Goal: Information Seeking & Learning: Learn about a topic

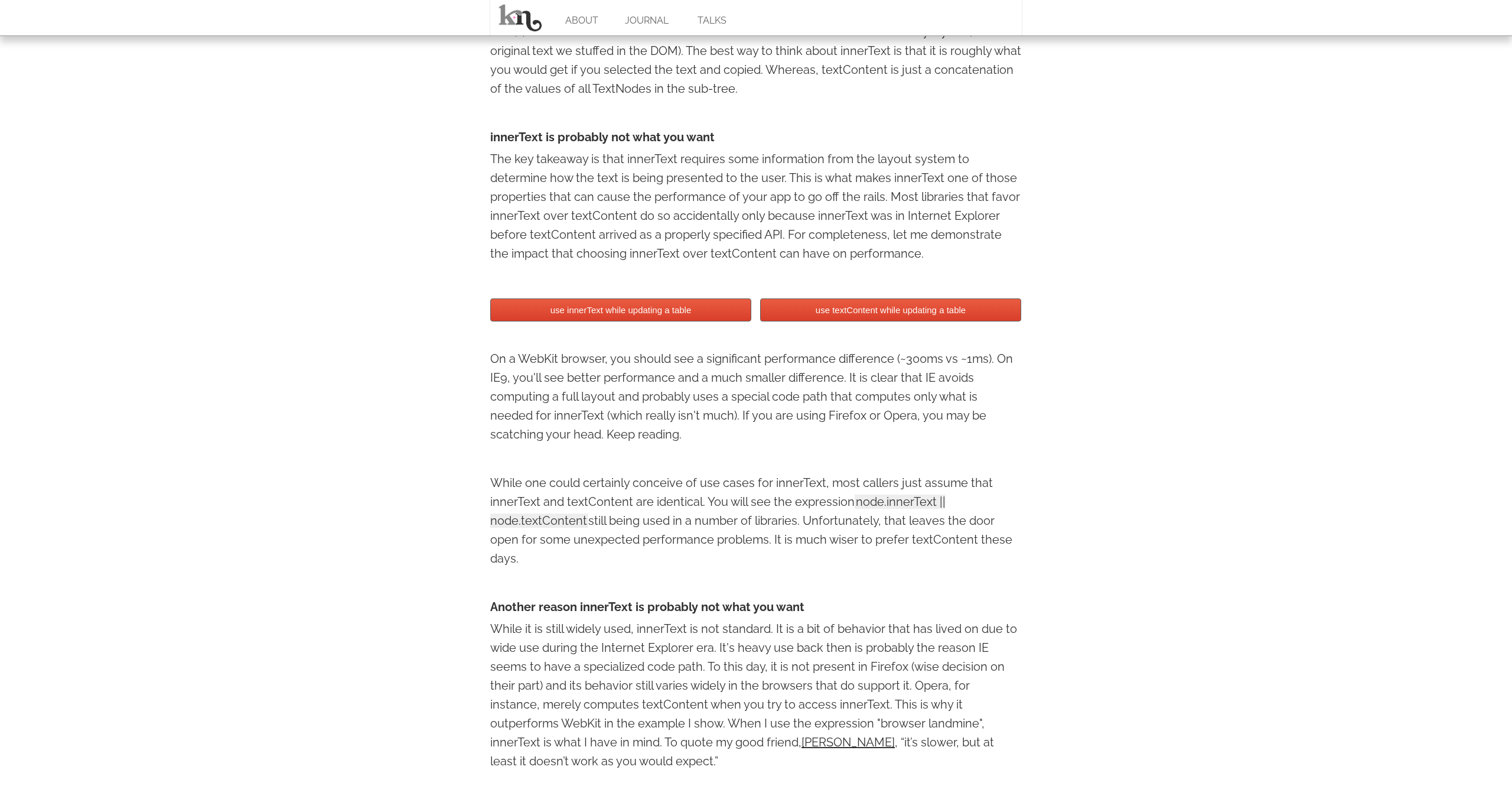
scroll to position [942, 0]
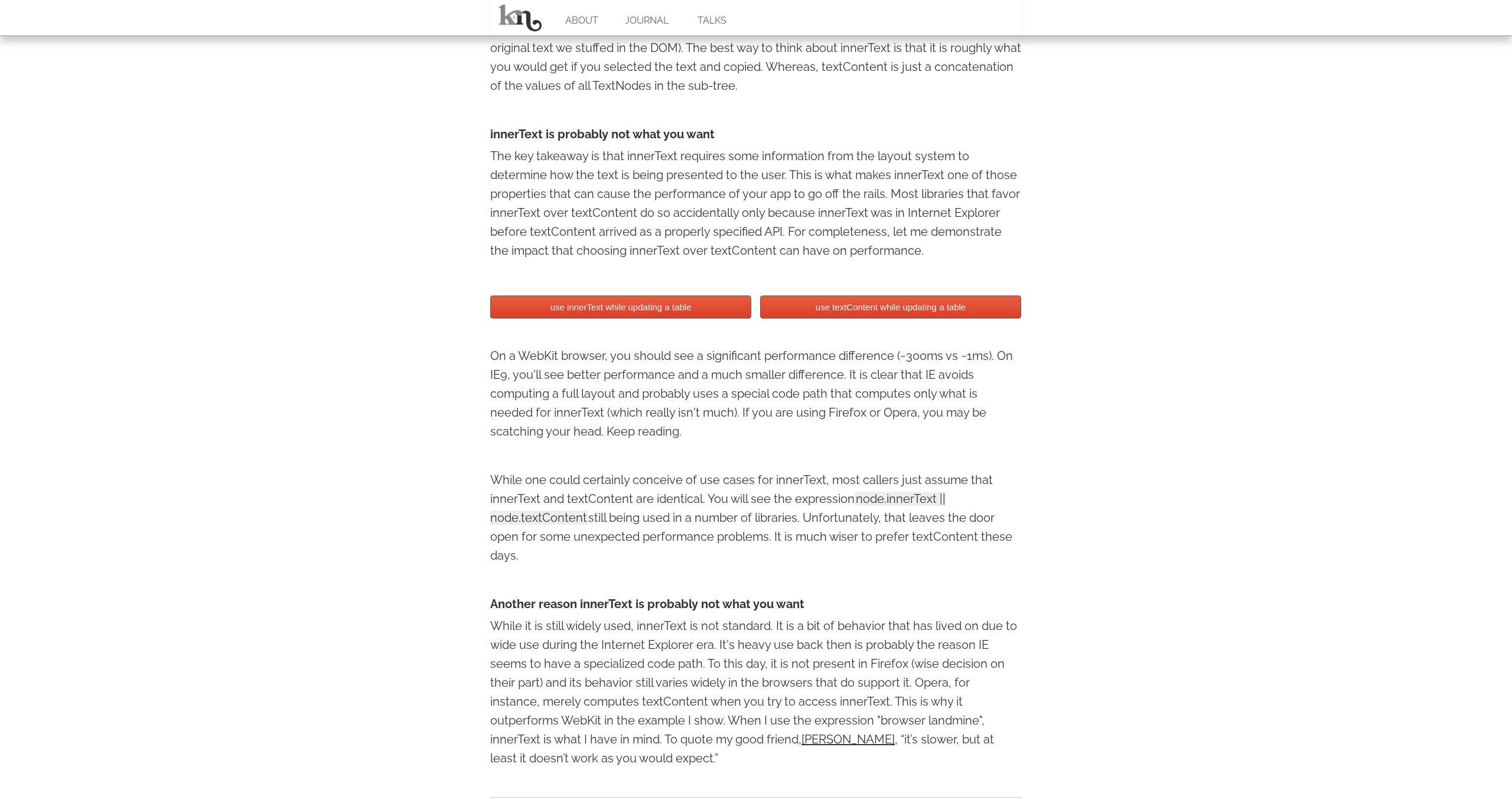
click at [564, 312] on button "use innerText while updating a table" at bounding box center [621, 307] width 261 height 23
click at [867, 306] on button "use textContent while updating a table" at bounding box center [891, 307] width 261 height 23
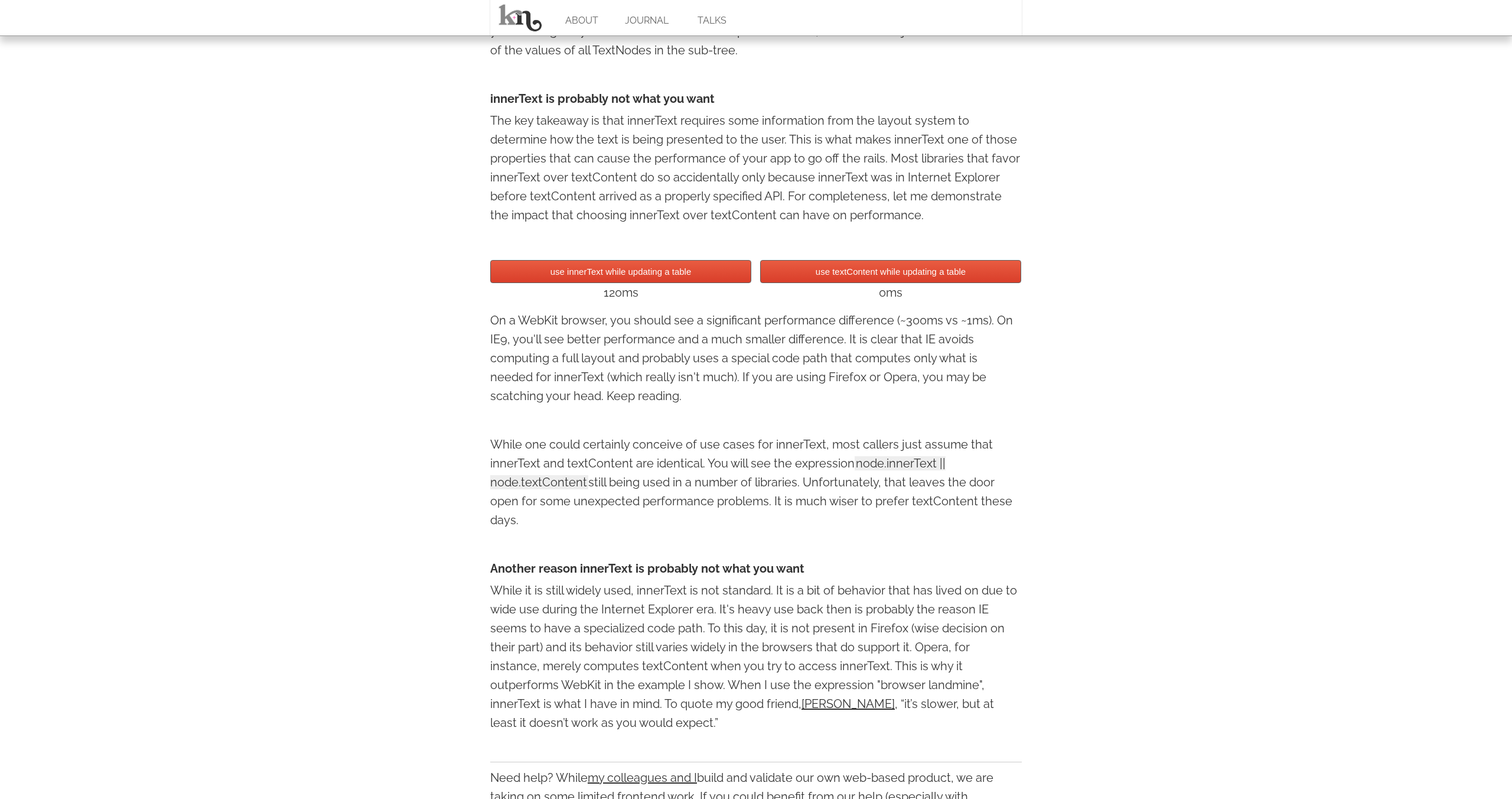
scroll to position [1038, 0]
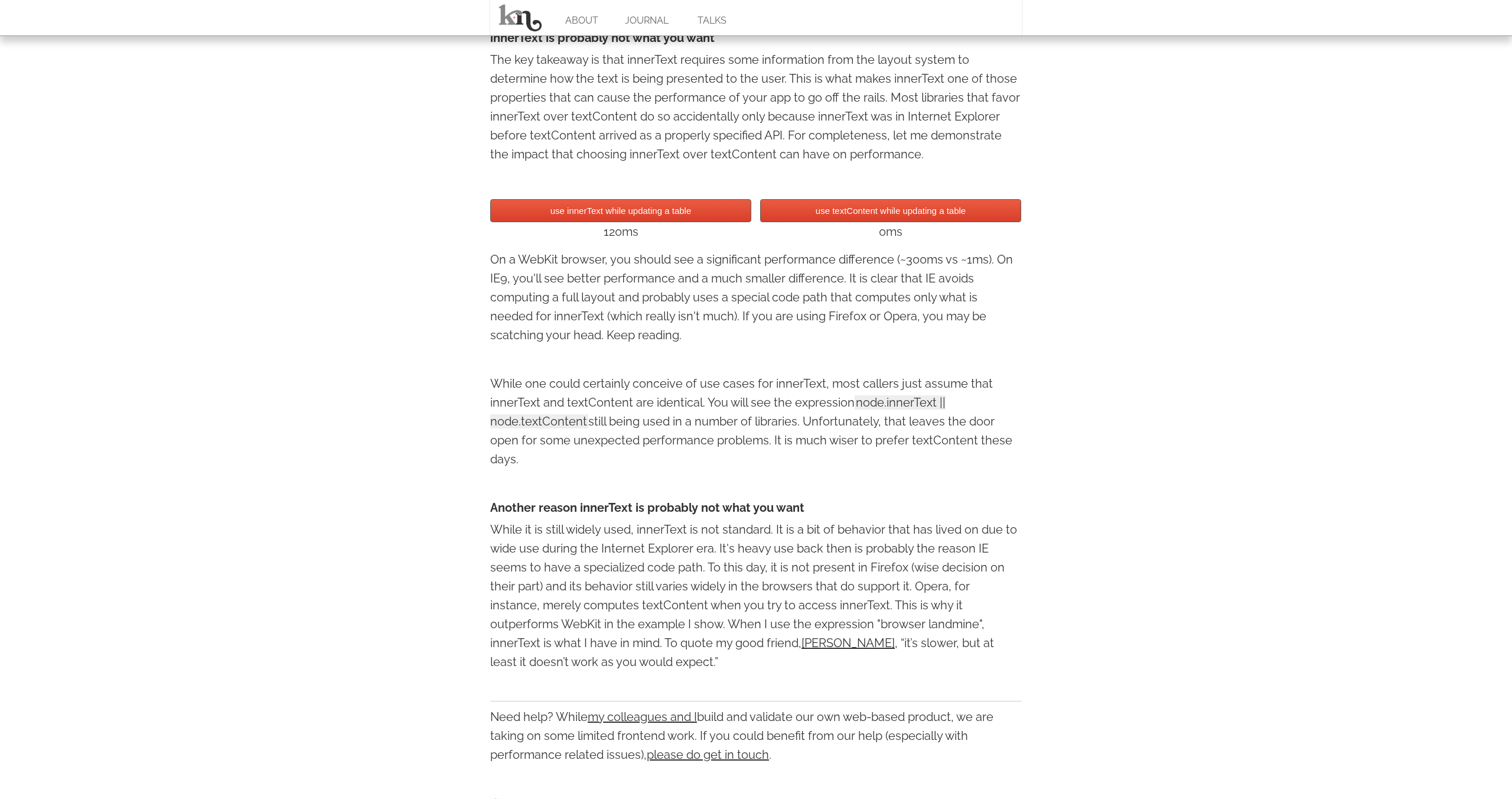
click at [824, 213] on button "use textContent while updating a table" at bounding box center [891, 211] width 261 height 23
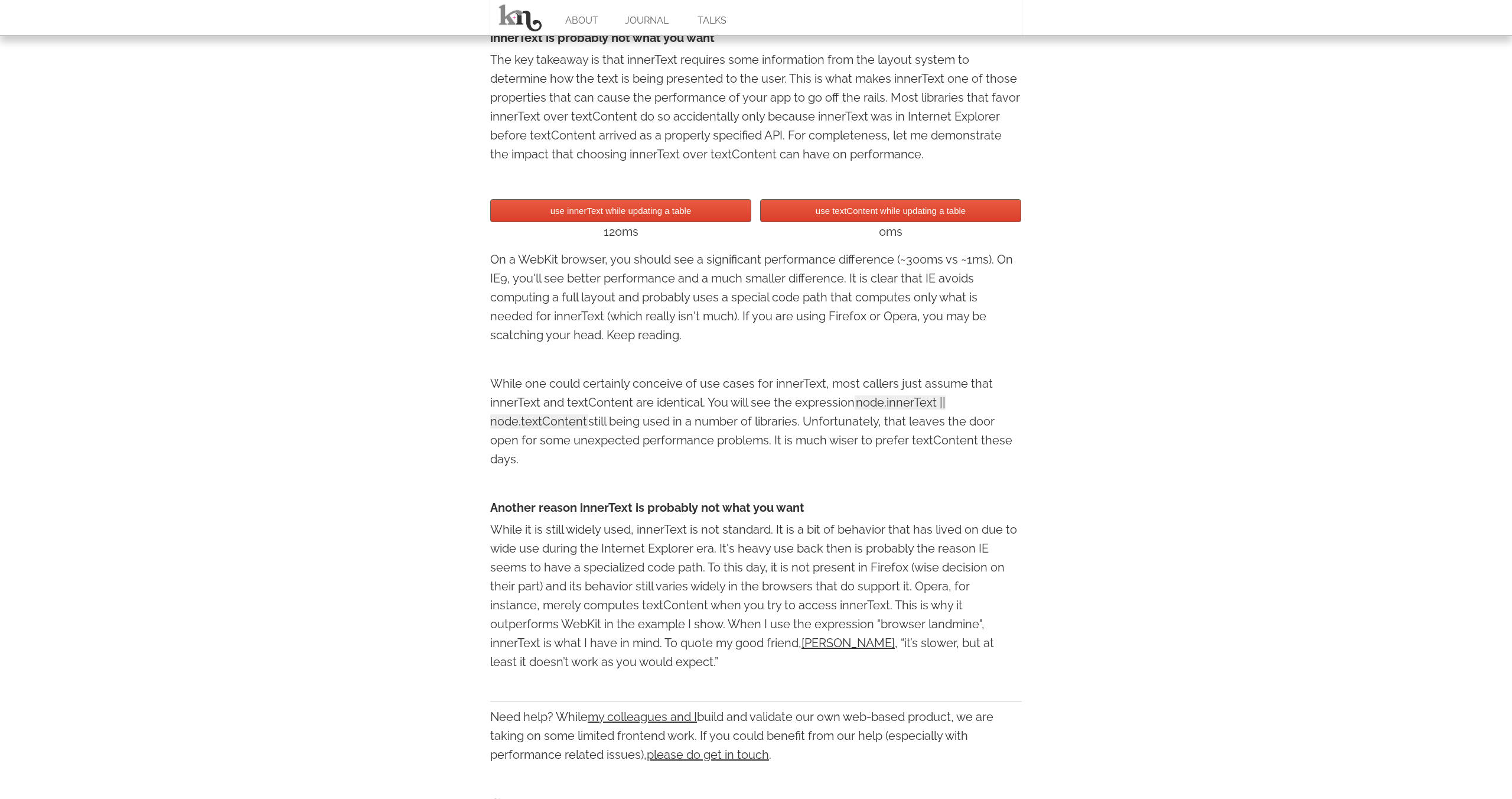
click at [711, 208] on button "use innerText while updating a table" at bounding box center [621, 211] width 261 height 23
